Goal: Task Accomplishment & Management: Manage account settings

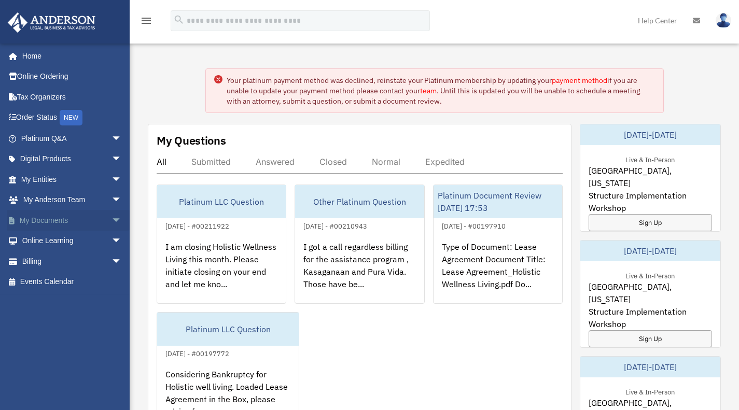
click at [75, 218] on link "My Documents arrow_drop_down" at bounding box center [72, 220] width 130 height 21
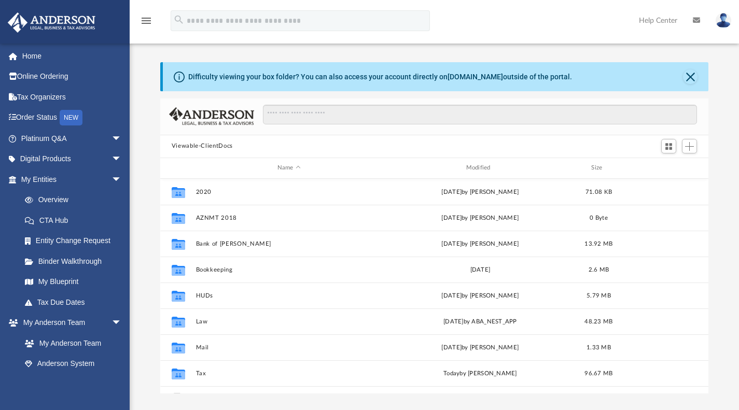
scroll to position [228, 540]
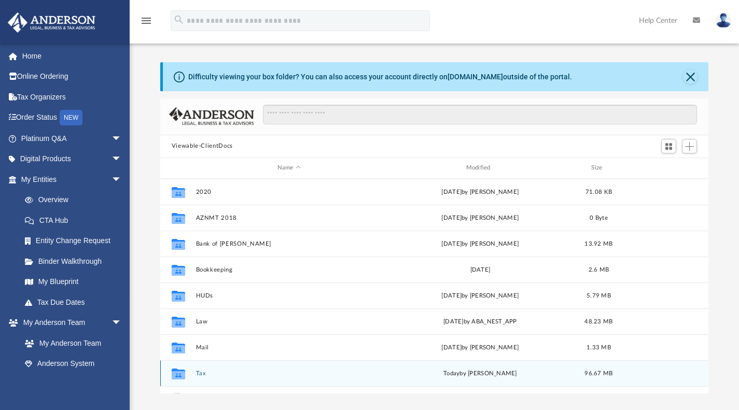
click at [204, 376] on div "Collaborated Folder Tax [DATE] by [PERSON_NAME] 96.67 MB" at bounding box center [434, 373] width 549 height 26
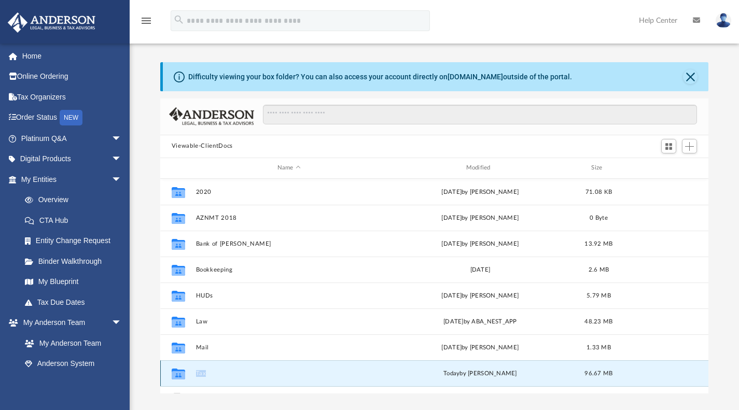
click at [204, 376] on div "Collaborated Folder Tax [DATE] by [PERSON_NAME] 96.67 MB" at bounding box center [434, 373] width 549 height 26
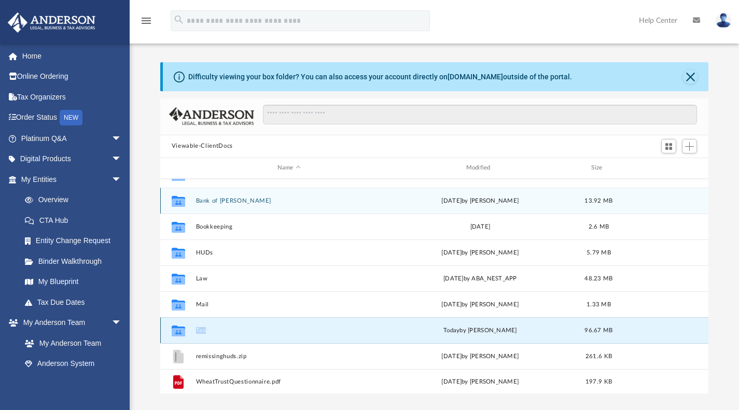
scroll to position [44, 0]
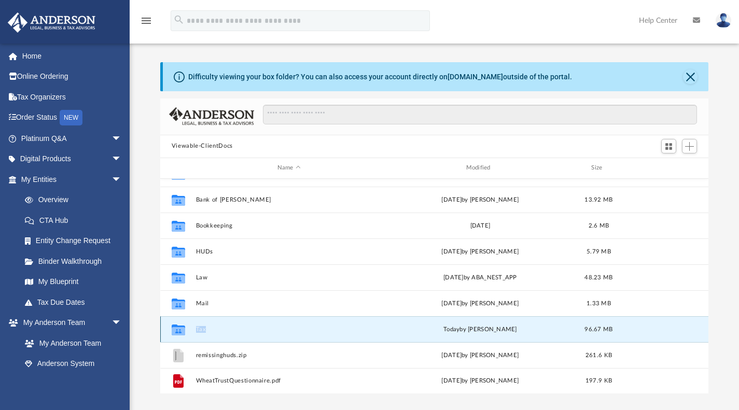
click at [200, 328] on button "Tax" at bounding box center [288, 329] width 187 height 7
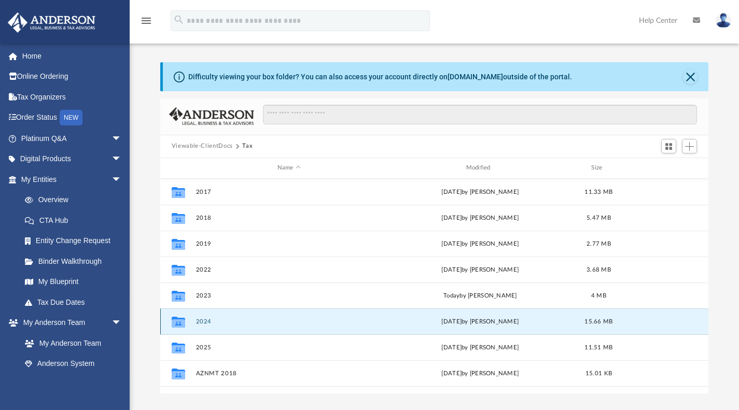
click at [203, 323] on button "2024" at bounding box center [288, 321] width 187 height 7
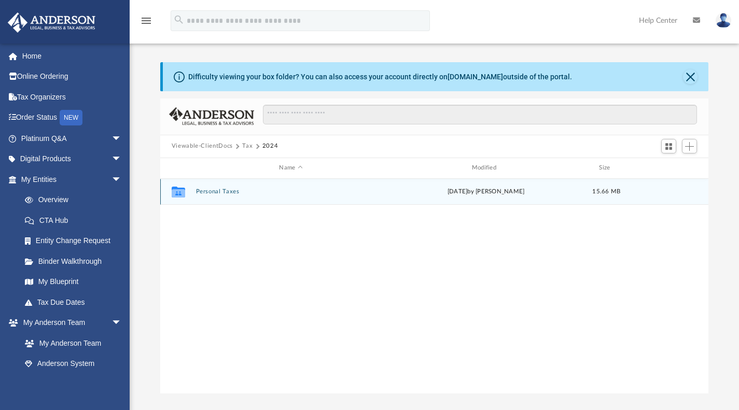
click at [223, 189] on button "Personal Taxes" at bounding box center [290, 191] width 190 height 7
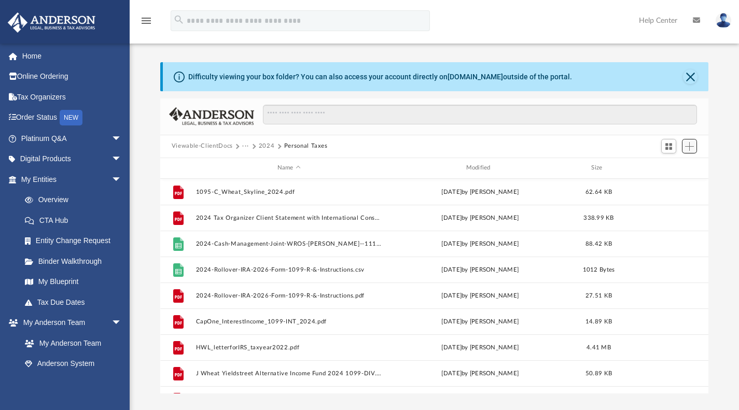
click at [689, 147] on span "Add" at bounding box center [689, 146] width 9 height 9
click at [669, 167] on li "Upload" at bounding box center [674, 166] width 33 height 11
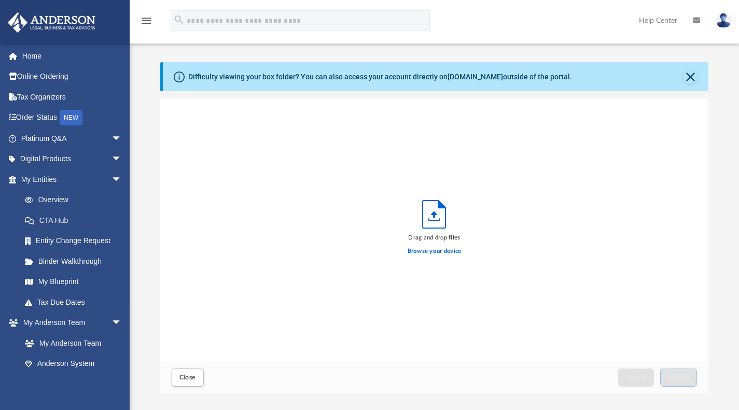
scroll to position [255, 540]
click at [434, 248] on label "Browse your device" at bounding box center [435, 251] width 54 height 9
click at [0, 0] on input "Browse your device" at bounding box center [0, 0] width 0 height 0
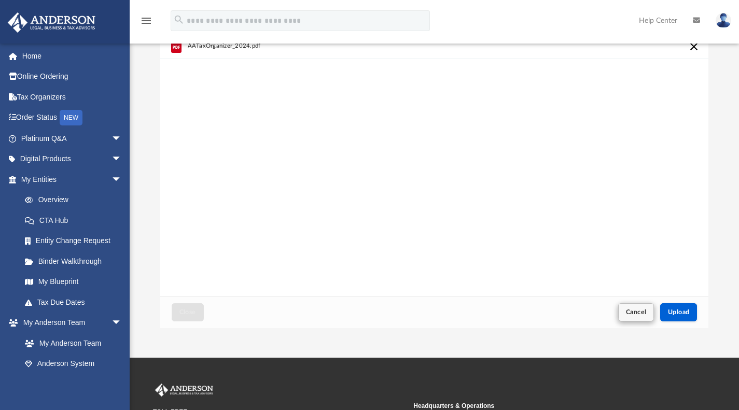
scroll to position [104, 0]
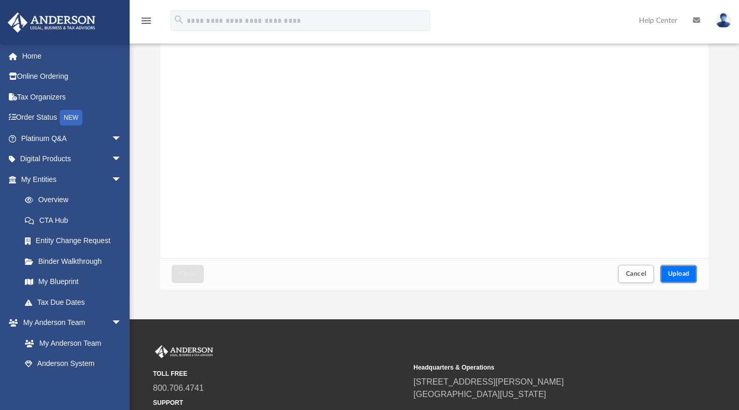
click at [678, 275] on span "Upload" at bounding box center [679, 274] width 22 height 6
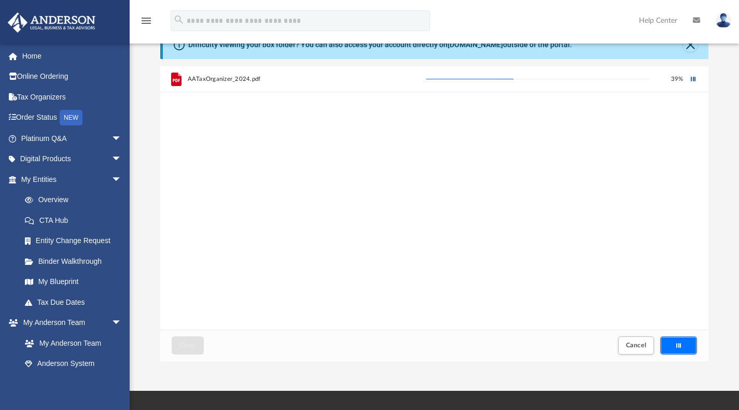
scroll to position [30, 0]
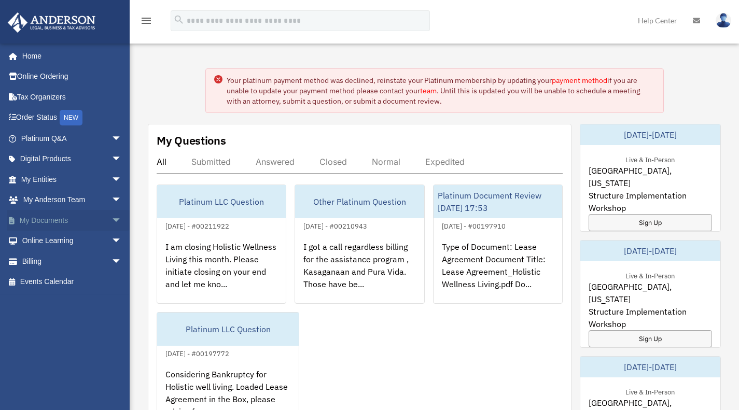
click at [111, 218] on span "arrow_drop_down" at bounding box center [121, 220] width 21 height 21
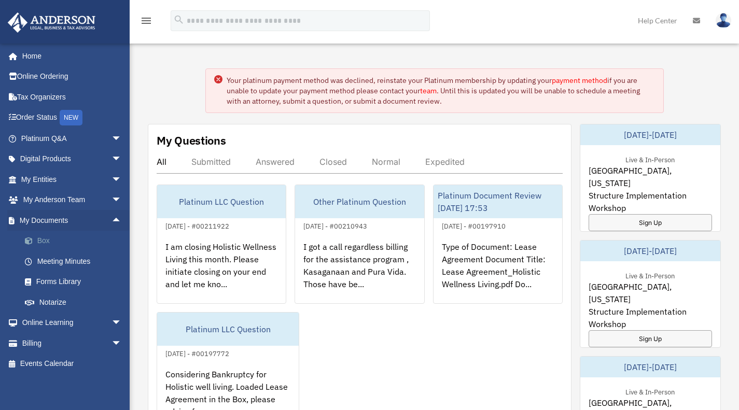
click at [51, 241] on link "Box" at bounding box center [76, 241] width 123 height 21
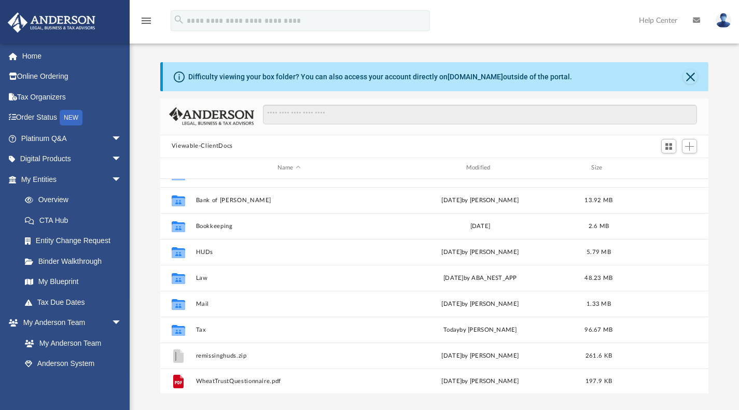
scroll to position [44, 0]
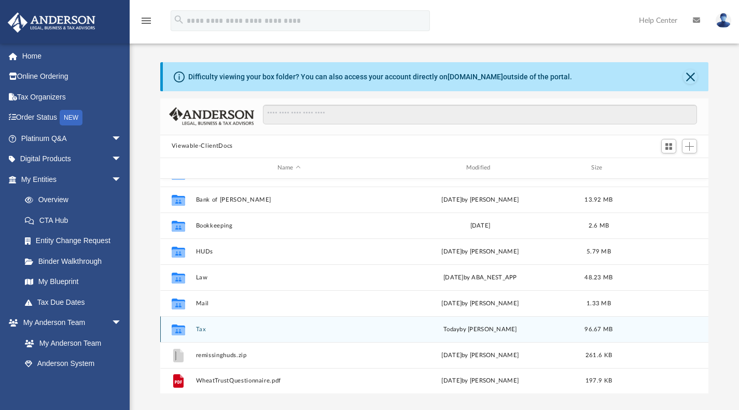
click at [201, 325] on div "Collaborated Folder Tax [DATE] by [PERSON_NAME] 96.67 MB" at bounding box center [434, 329] width 549 height 26
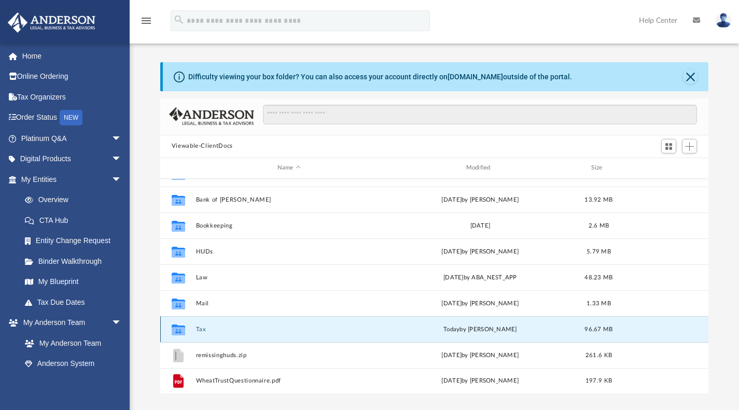
click at [203, 329] on button "Tax" at bounding box center [288, 329] width 187 height 7
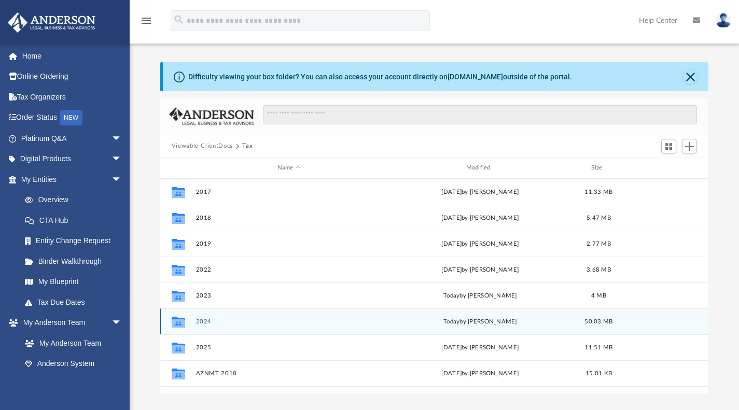
click at [209, 320] on button "2024" at bounding box center [288, 321] width 187 height 7
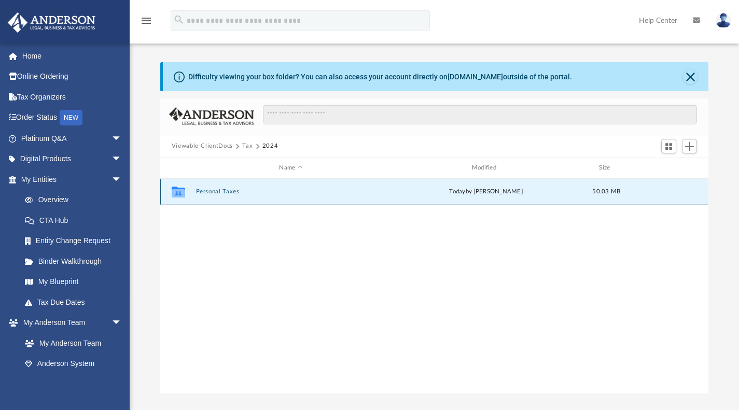
click at [227, 193] on button "Personal Taxes" at bounding box center [290, 191] width 190 height 7
